Goal: Navigation & Orientation: Find specific page/section

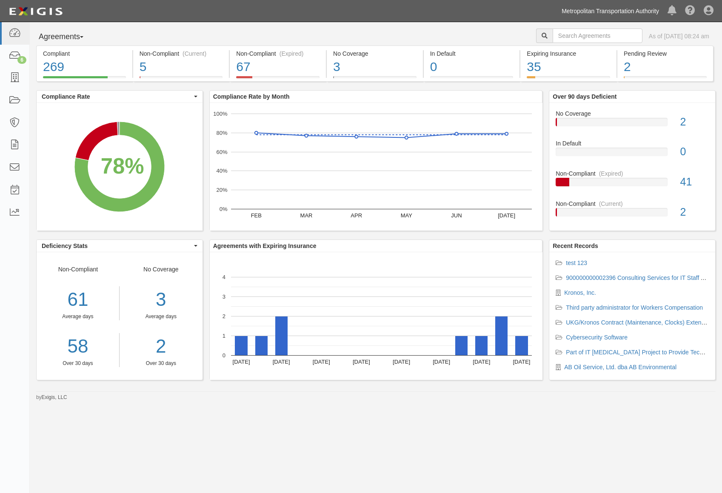
click at [588, 9] on link "Metropolitan Transportation Authority" at bounding box center [611, 11] width 106 height 17
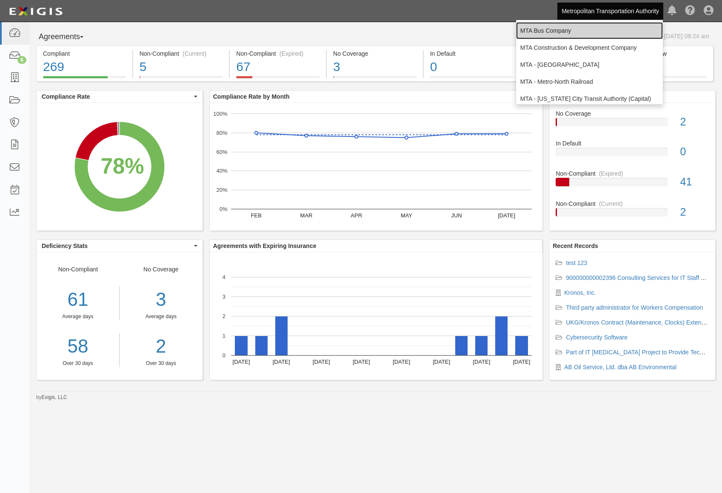
click at [580, 32] on link "MTA Bus Company" at bounding box center [589, 30] width 147 height 17
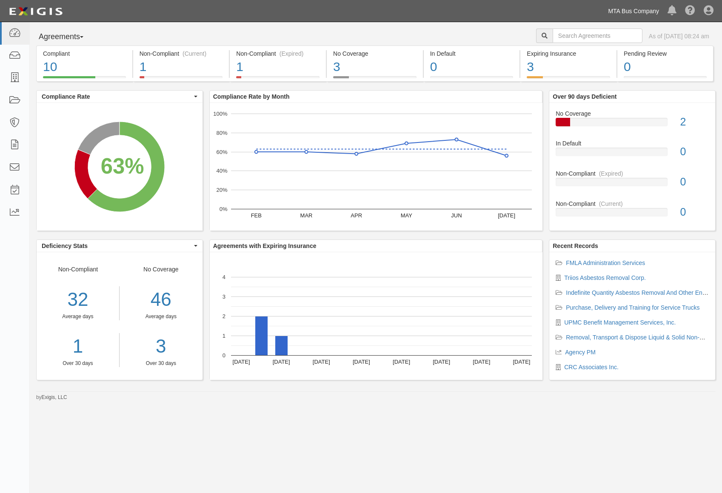
click at [633, 13] on link "MTA Bus Company" at bounding box center [634, 11] width 60 height 17
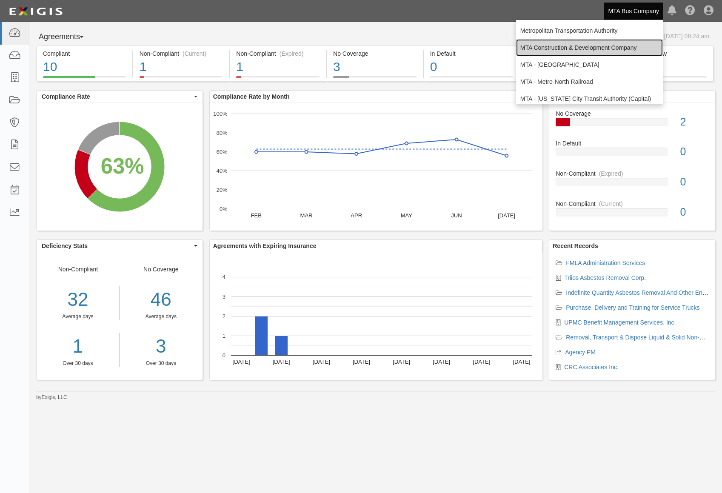
click at [601, 43] on link "MTA Construction & Development Company" at bounding box center [589, 47] width 147 height 17
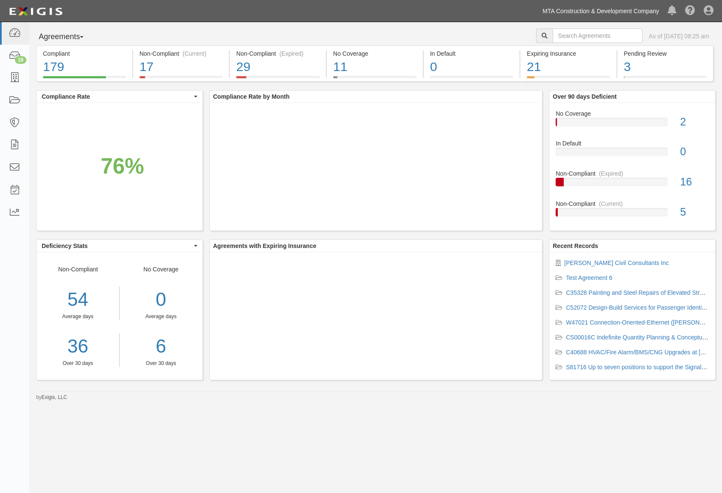
click at [614, 11] on link "MTA Construction & Development Company" at bounding box center [600, 11] width 125 height 17
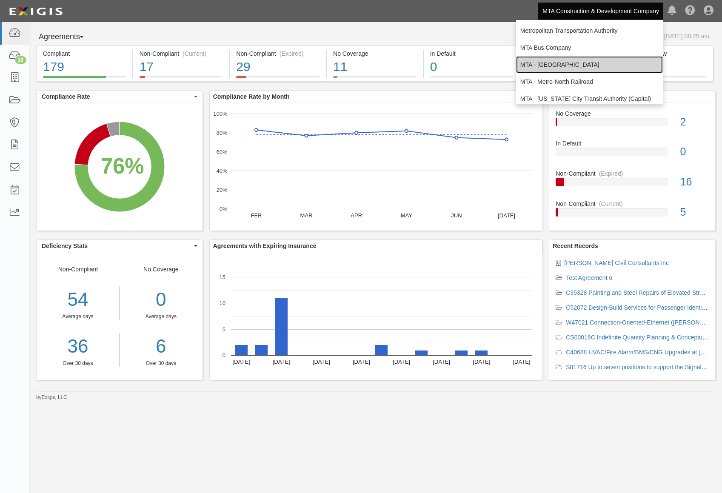
click at [589, 63] on link "MTA - [GEOGRAPHIC_DATA]" at bounding box center [589, 64] width 147 height 17
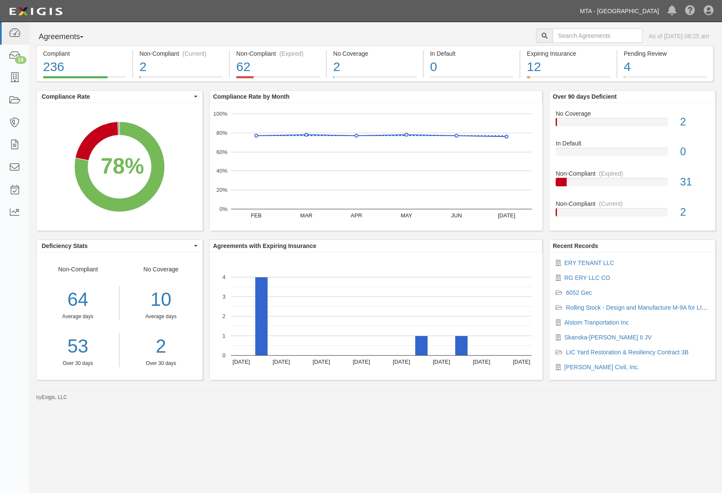
click at [608, 10] on link "MTA - [GEOGRAPHIC_DATA]" at bounding box center [620, 11] width 88 height 17
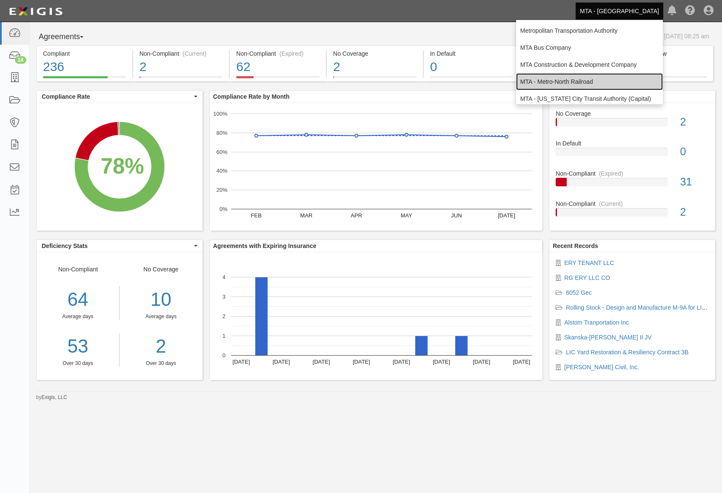
click at [586, 77] on link "MTA - Metro-North Railroad" at bounding box center [589, 81] width 147 height 17
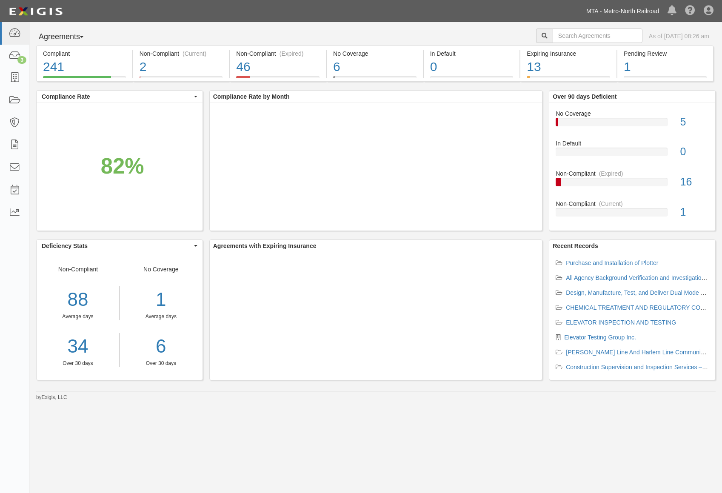
click at [642, 11] on link "MTA - Metro-North Railroad" at bounding box center [622, 11] width 81 height 17
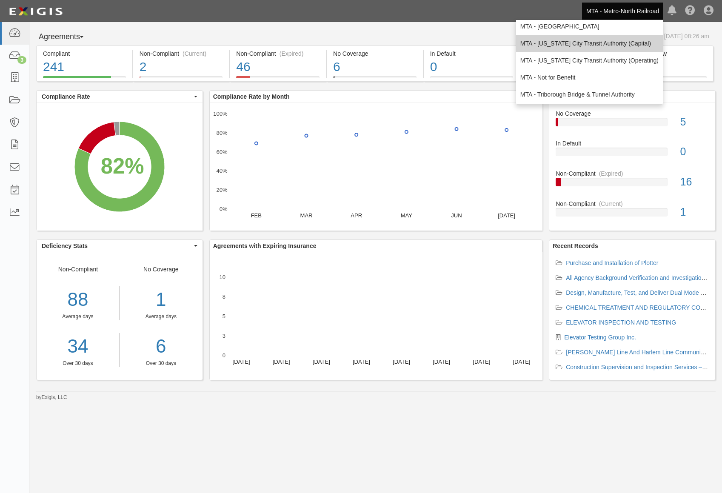
scroll to position [56, 0]
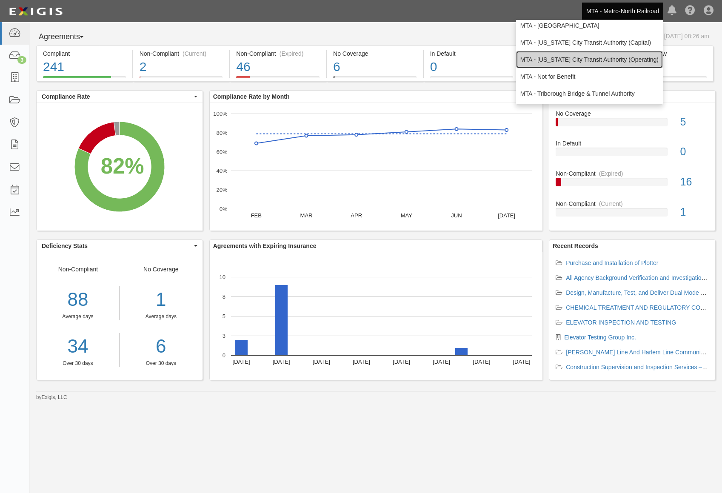
click at [601, 60] on link "MTA - [US_STATE] City Transit Authority (Operating)" at bounding box center [589, 59] width 147 height 17
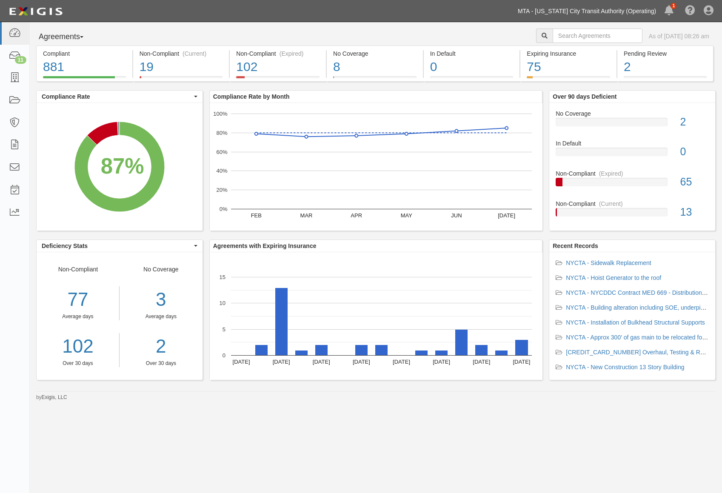
click at [648, 12] on link "MTA - [US_STATE] City Transit Authority (Operating)" at bounding box center [587, 11] width 147 height 17
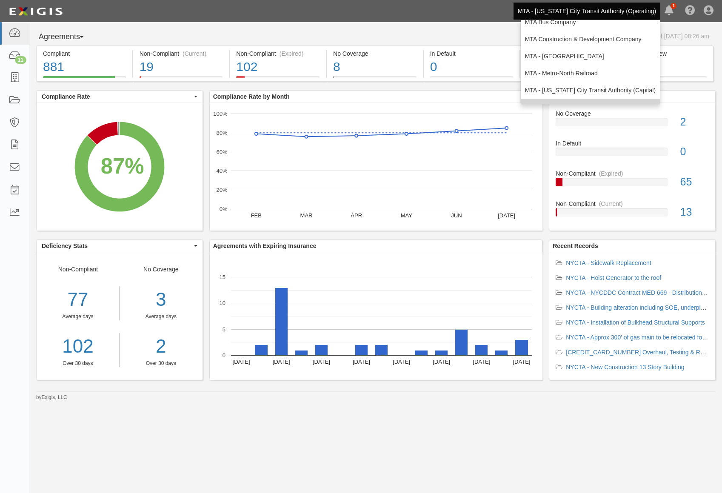
scroll to position [56, 0]
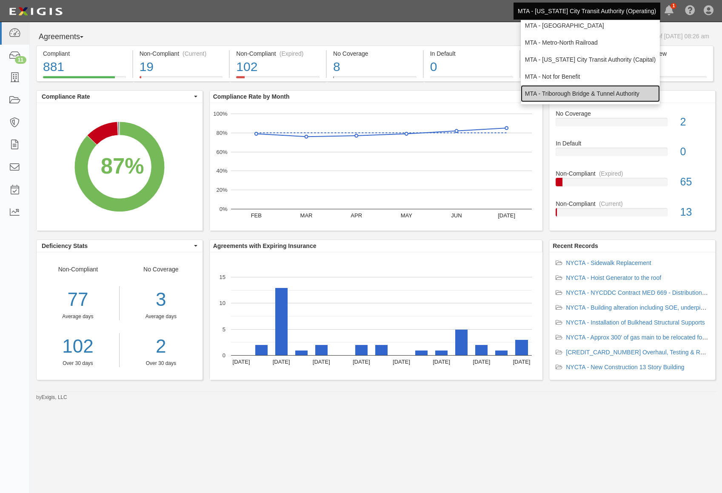
click at [596, 95] on link "MTA - Triborough Bridge & Tunnel Authority" at bounding box center [590, 93] width 139 height 17
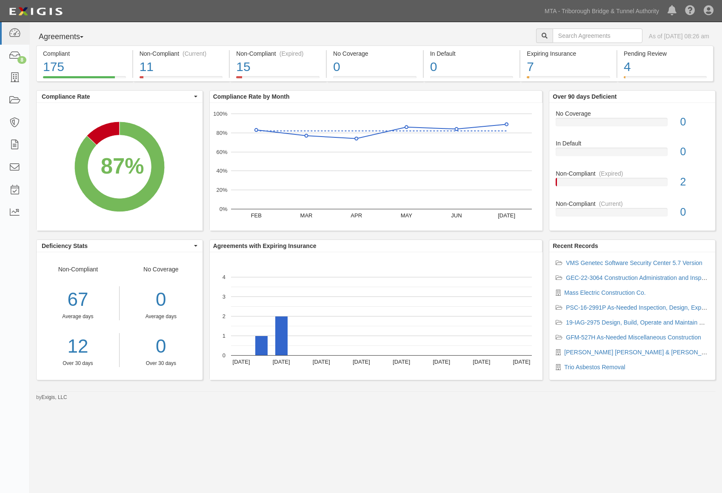
click at [193, 429] on div "Agreements Parties Agreements Coverages As of [DATE] 08:26 am Compliant 175 87%…" at bounding box center [361, 244] width 722 height 444
